Goal: Task Accomplishment & Management: Manage account settings

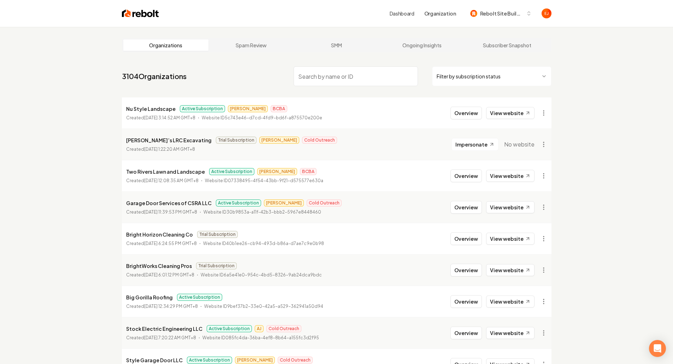
click at [351, 79] on input "search" at bounding box center [355, 76] width 124 height 20
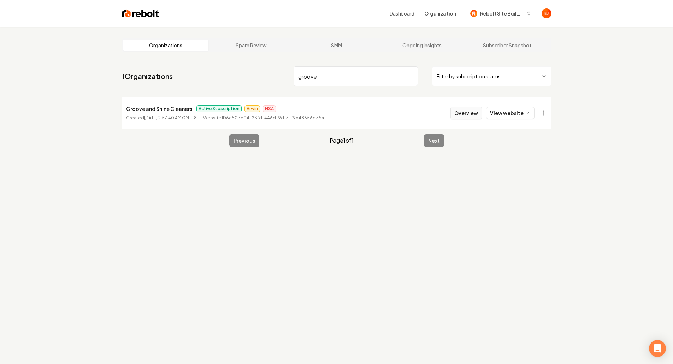
type input "groove"
click at [461, 111] on button "Overview" at bounding box center [465, 113] width 31 height 13
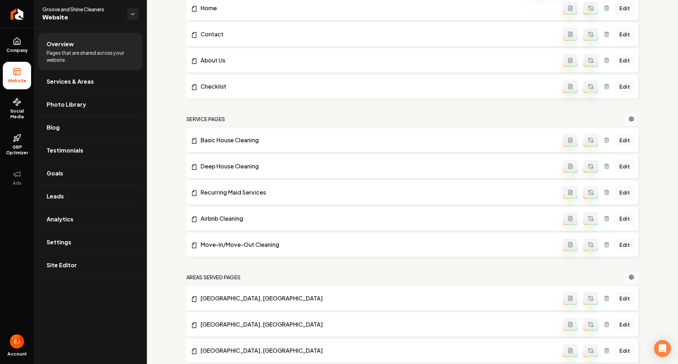
scroll to position [353, 0]
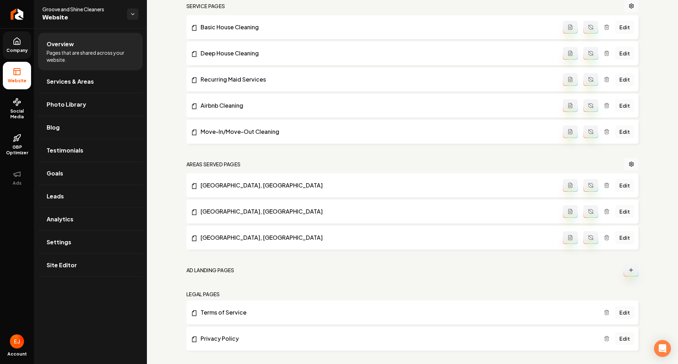
click at [17, 41] on icon at bounding box center [17, 41] width 8 height 8
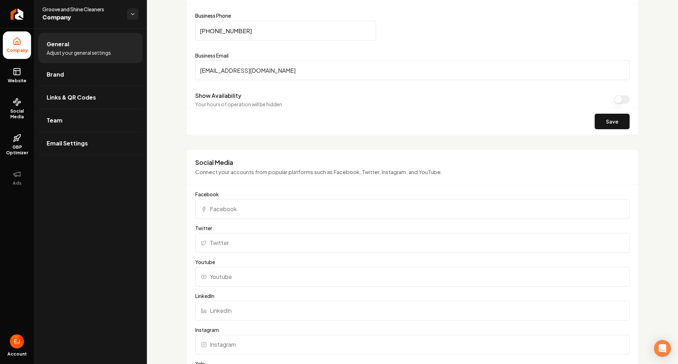
scroll to position [530, 0]
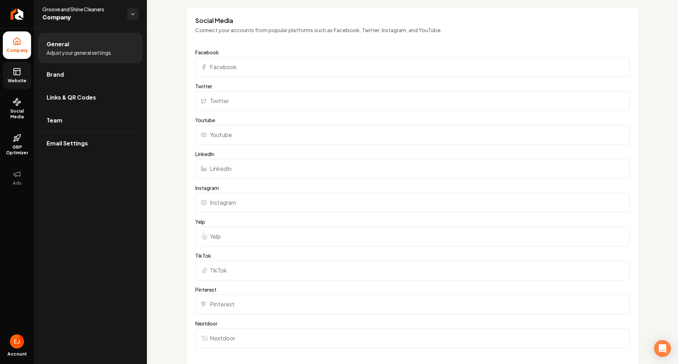
click at [25, 80] on span "Website" at bounding box center [17, 81] width 24 height 6
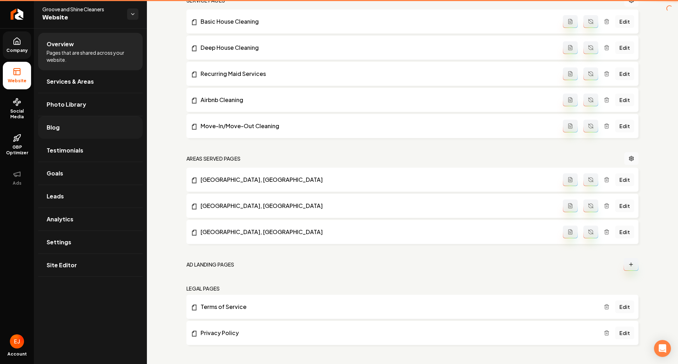
scroll to position [359, 0]
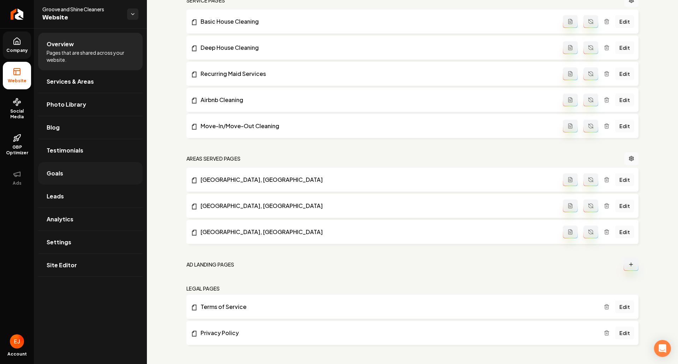
click at [74, 173] on link "Goals" at bounding box center [90, 173] width 104 height 23
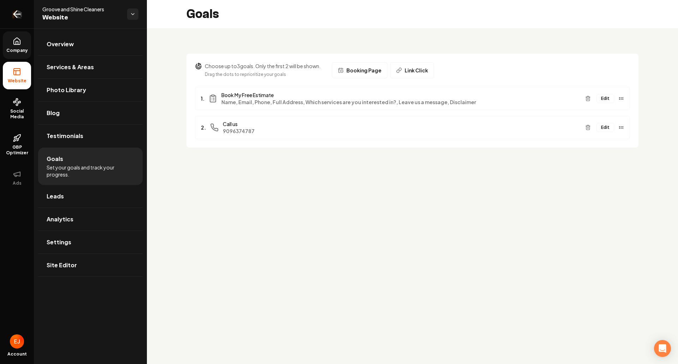
click at [12, 13] on icon "Return to dashboard" at bounding box center [16, 13] width 11 height 11
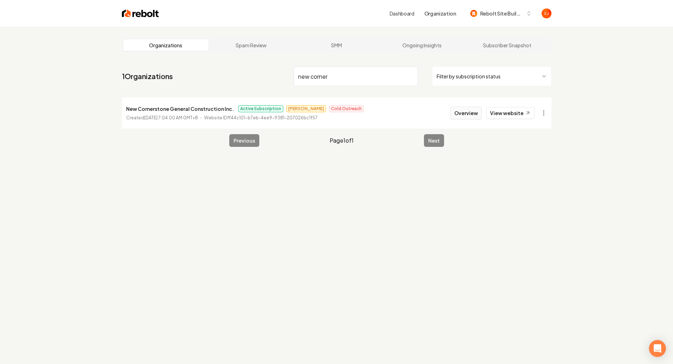
type input "new corner"
click at [467, 117] on button "Overview" at bounding box center [465, 113] width 31 height 13
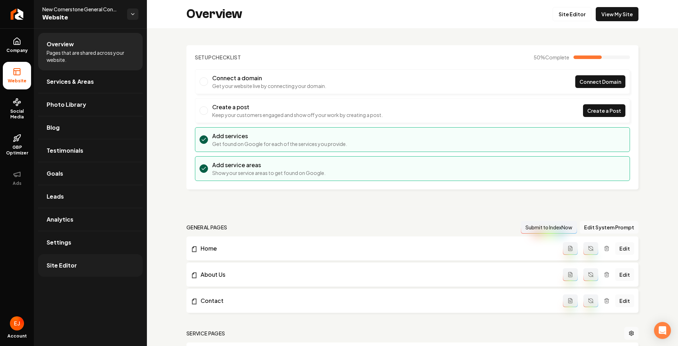
click at [81, 264] on link "Site Editor" at bounding box center [90, 265] width 104 height 23
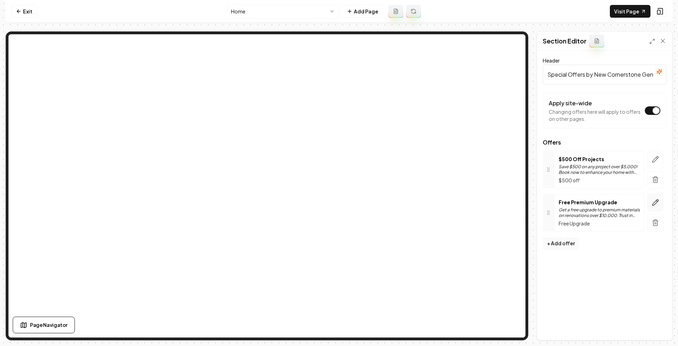
click at [661, 207] on button "button" at bounding box center [655, 202] width 16 height 17
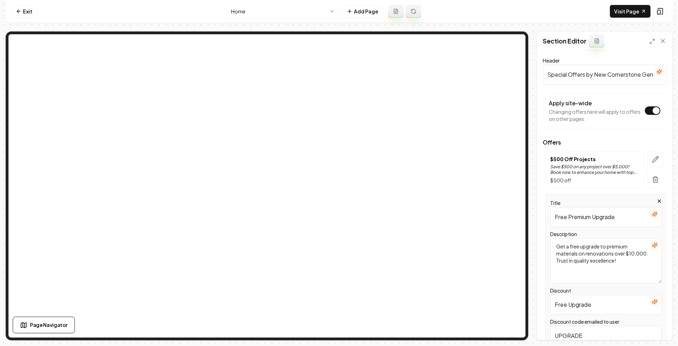
drag, startPoint x: 619, startPoint y: 213, endPoint x: 545, endPoint y: 219, distance: 74.0
click at [545, 219] on div "Title Free Premium Upgrade Description Get a free upgrade to premium materials …" at bounding box center [605, 285] width 124 height 182
type input "10% Off"
click at [599, 267] on textarea "Get a free upgrade to premium materials on renovations over $10,000. Trust in q…" at bounding box center [606, 260] width 112 height 45
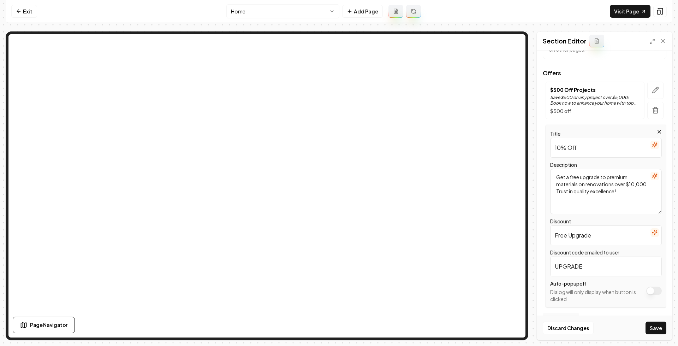
scroll to position [71, 0]
click at [599, 235] on input "Free Upgrade" at bounding box center [606, 234] width 112 height 20
drag, startPoint x: 591, startPoint y: 233, endPoint x: 540, endPoint y: 231, distance: 50.5
click at [540, 231] on div "Header Special Offers by New Cornerstone General Construction Apply site-wide C…" at bounding box center [604, 194] width 135 height 289
type input "10% OFF"
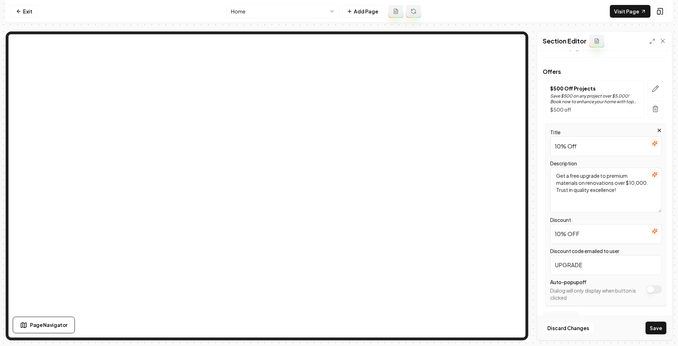
click at [626, 198] on textarea "Get a free upgrade to premium materials on renovations over $10,000. Trust in q…" at bounding box center [606, 189] width 112 height 45
drag, startPoint x: 645, startPoint y: 191, endPoint x: 549, endPoint y: 174, distance: 98.3
click at [549, 174] on div "Title 10% Off Description Get a free upgrade to premium materials on renovation…" at bounding box center [605, 214] width 121 height 182
click at [652, 177] on icon "button" at bounding box center [655, 175] width 6 height 6
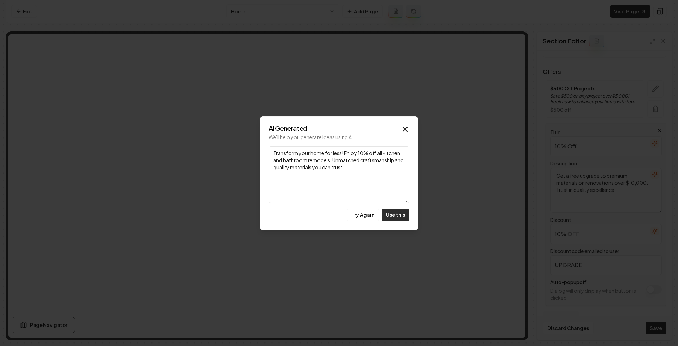
click at [398, 218] on button "Use this" at bounding box center [396, 214] width 28 height 13
type textarea "Transform your home for less! Enjoy 10% off all kitchen and bathroom remodels. …"
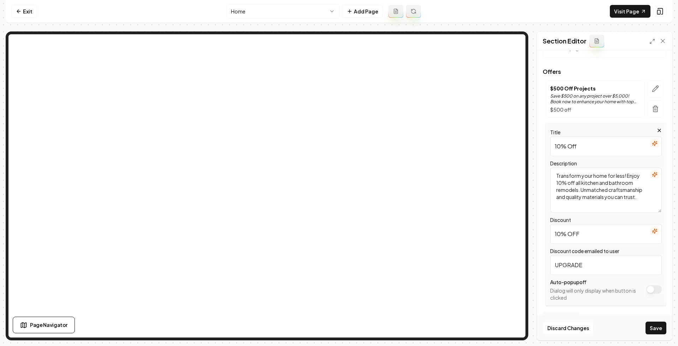
click at [587, 266] on input "UPGRADE" at bounding box center [606, 265] width 112 height 20
drag, startPoint x: 594, startPoint y: 268, endPoint x: 533, endPoint y: 267, distance: 60.7
click at [533, 267] on div "Page Settings Section Editor Header Special Offers by New Cornerstone General C…" at bounding box center [339, 185] width 667 height 309
type input "OFF10"
click at [651, 329] on button "Save" at bounding box center [655, 327] width 21 height 13
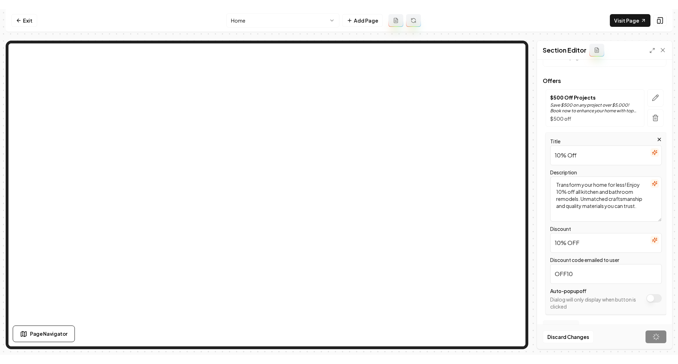
scroll to position [0, 0]
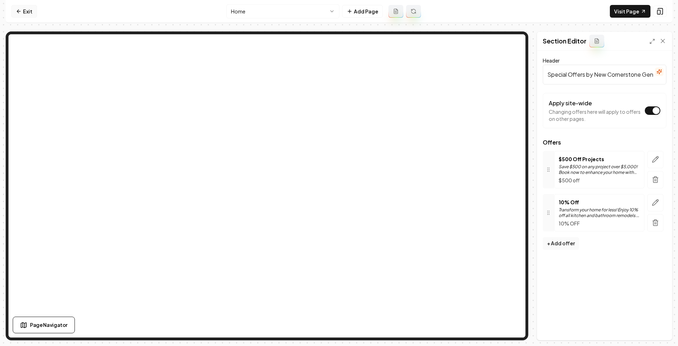
click at [28, 8] on link "Exit" at bounding box center [24, 11] width 26 height 13
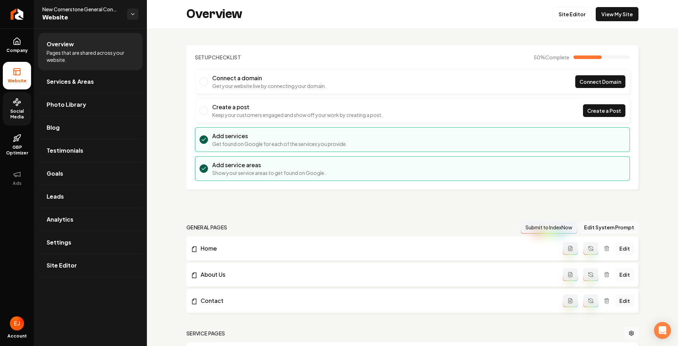
click at [17, 112] on span "Social Media" at bounding box center [17, 113] width 28 height 11
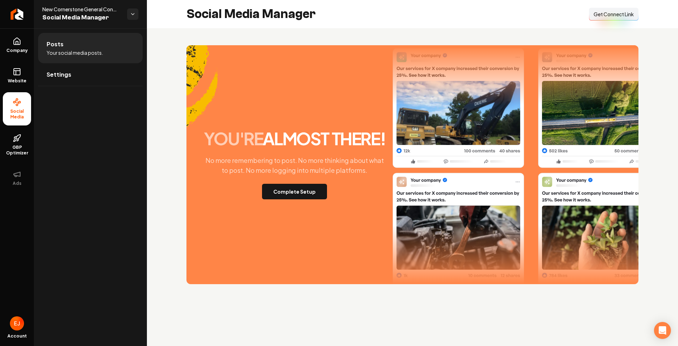
click at [614, 17] on span "Get Connect Link" at bounding box center [613, 14] width 40 height 7
click at [295, 194] on button "Complete Setup" at bounding box center [294, 192] width 65 height 16
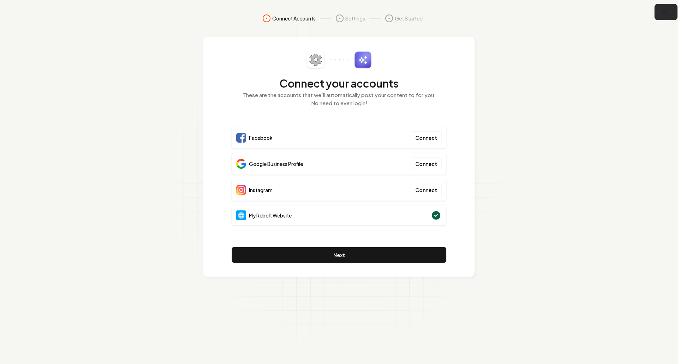
click at [666, 15] on icon "button" at bounding box center [664, 12] width 9 height 9
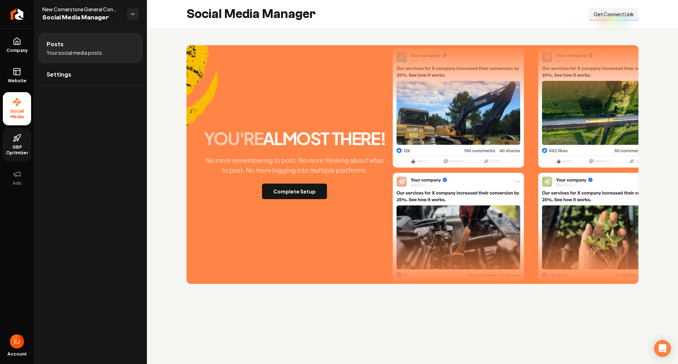
click at [19, 152] on span "GBP Optimizer" at bounding box center [17, 149] width 28 height 11
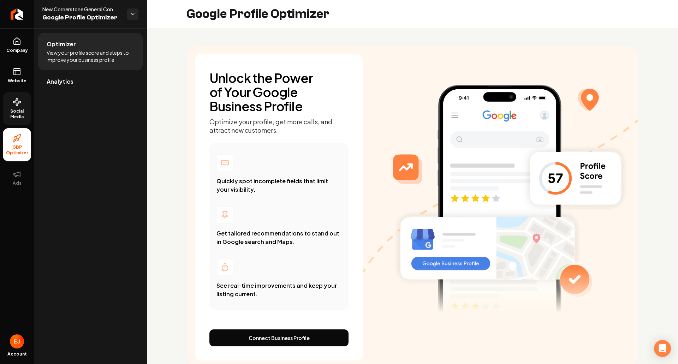
click at [13, 111] on span "Social Media" at bounding box center [17, 113] width 28 height 11
